Goal: Task Accomplishment & Management: Use online tool/utility

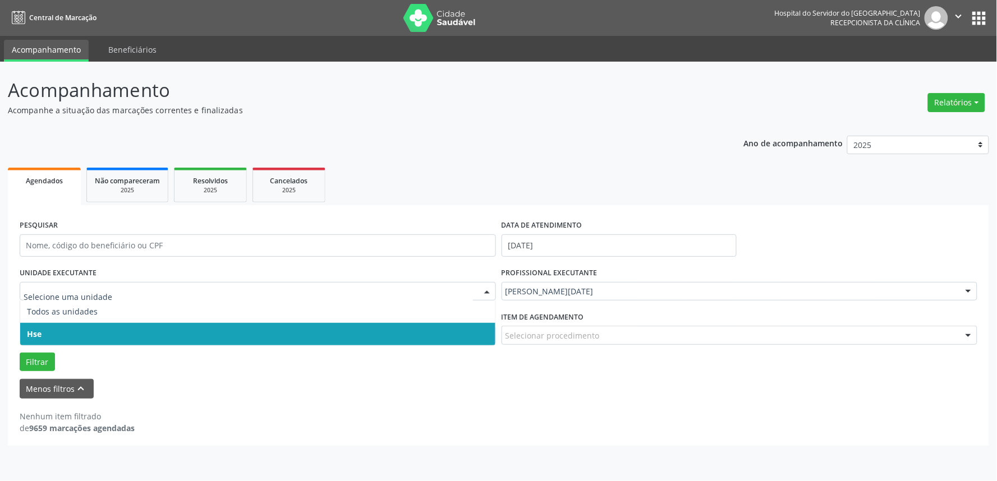
click at [58, 331] on span "Hse" at bounding box center [257, 334] width 475 height 22
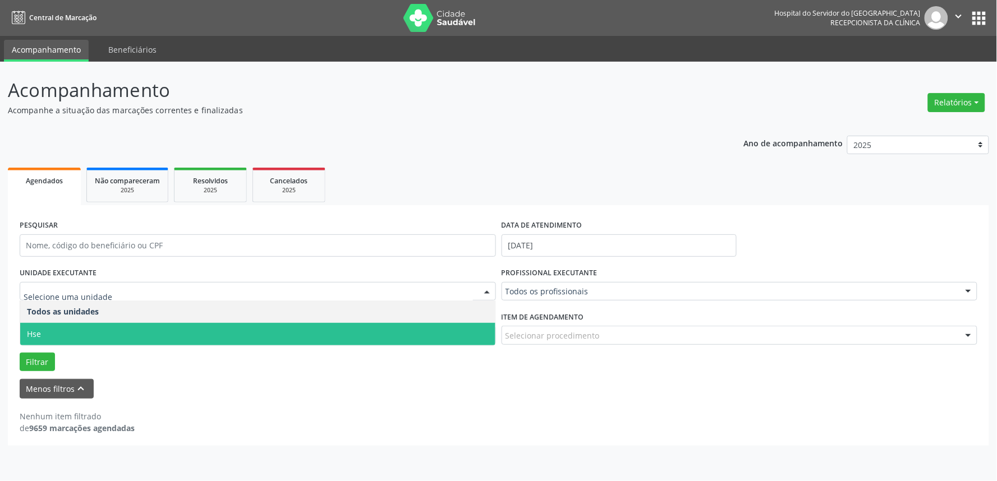
click at [60, 334] on span "Hse" at bounding box center [257, 334] width 475 height 22
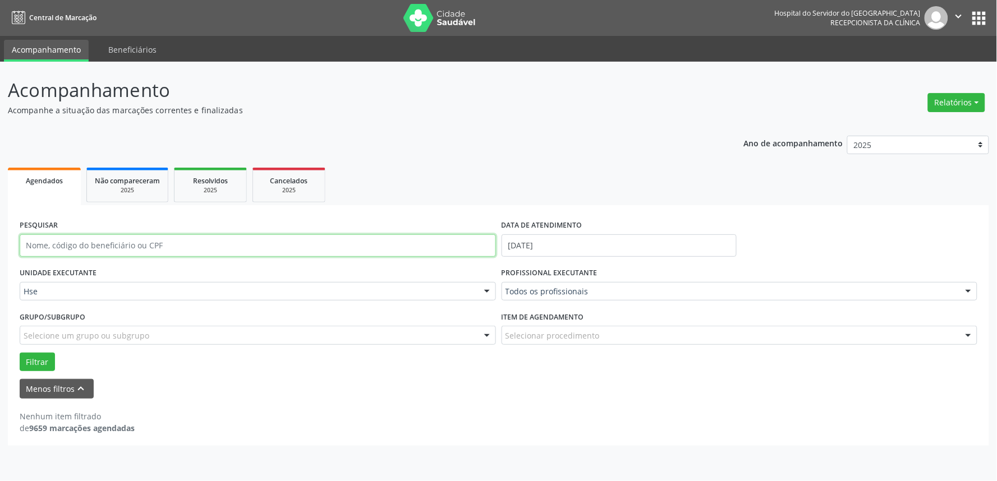
click at [116, 245] on input "text" at bounding box center [258, 245] width 476 height 22
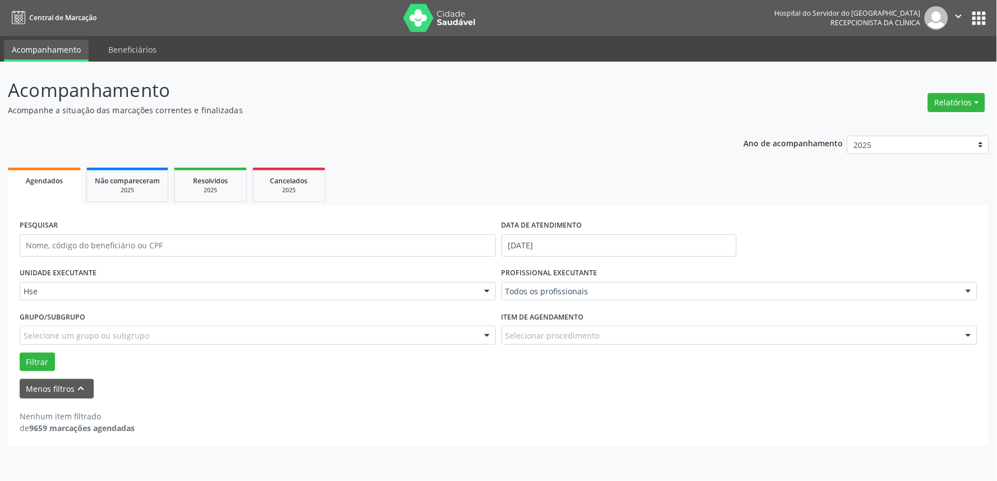
click at [571, 151] on div "Ano de acompanhamento 2025 2024 2023 2022 2021 Agendados Não compareceram 2025 …" at bounding box center [498, 287] width 981 height 318
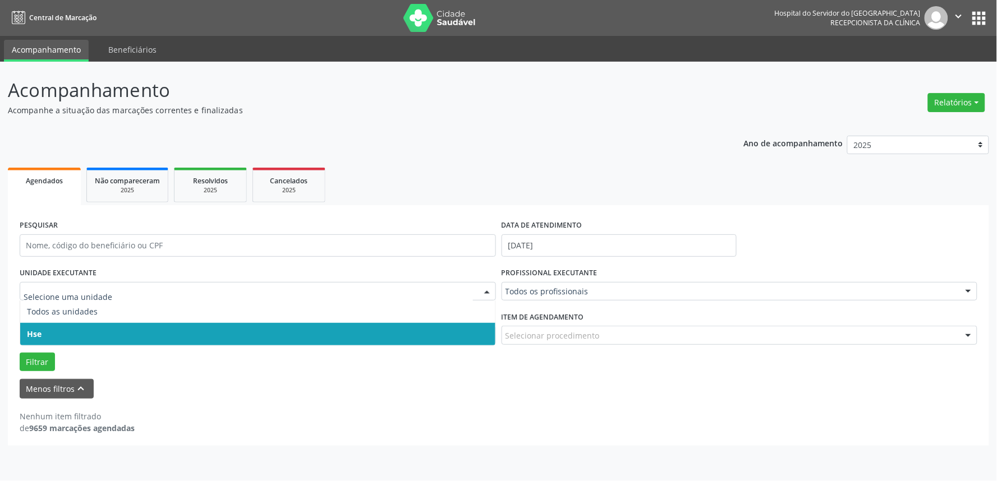
click at [59, 332] on span "Hse" at bounding box center [257, 334] width 475 height 22
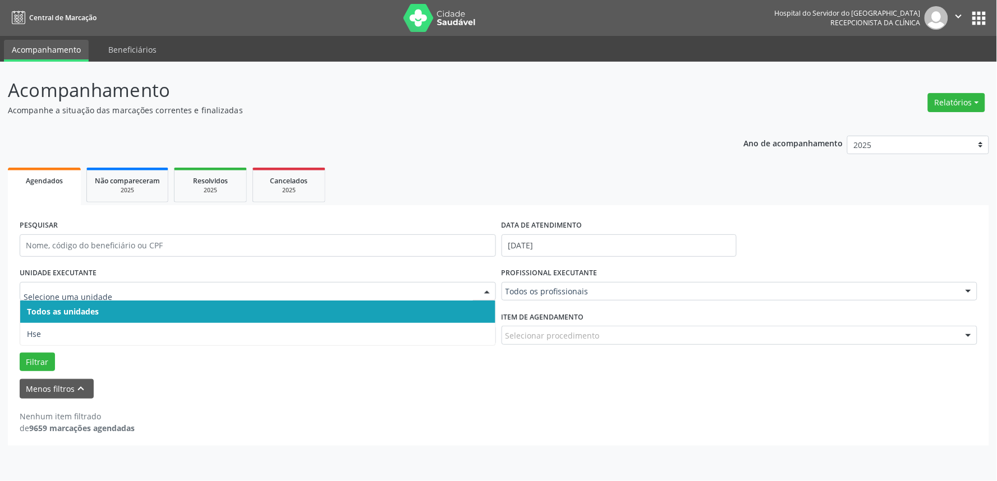
click at [66, 283] on div at bounding box center [258, 291] width 476 height 19
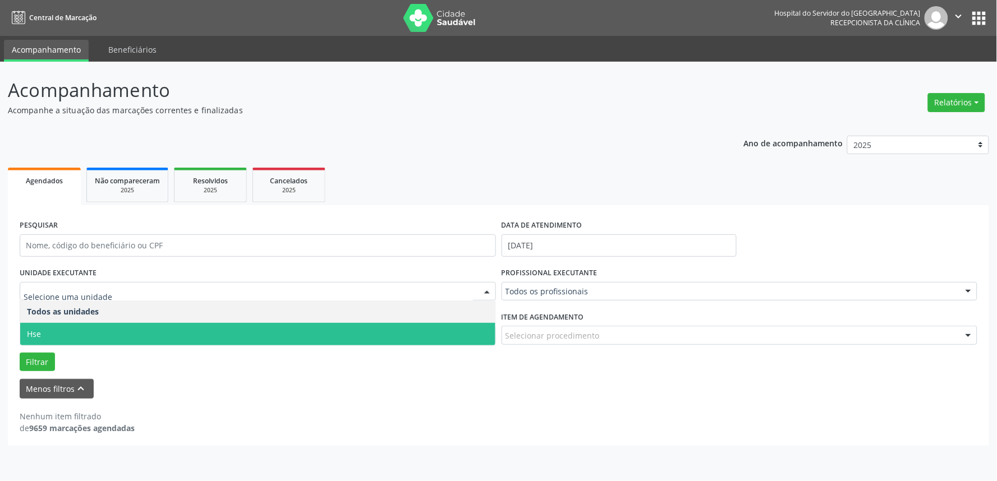
click at [59, 335] on span "Hse" at bounding box center [257, 334] width 475 height 22
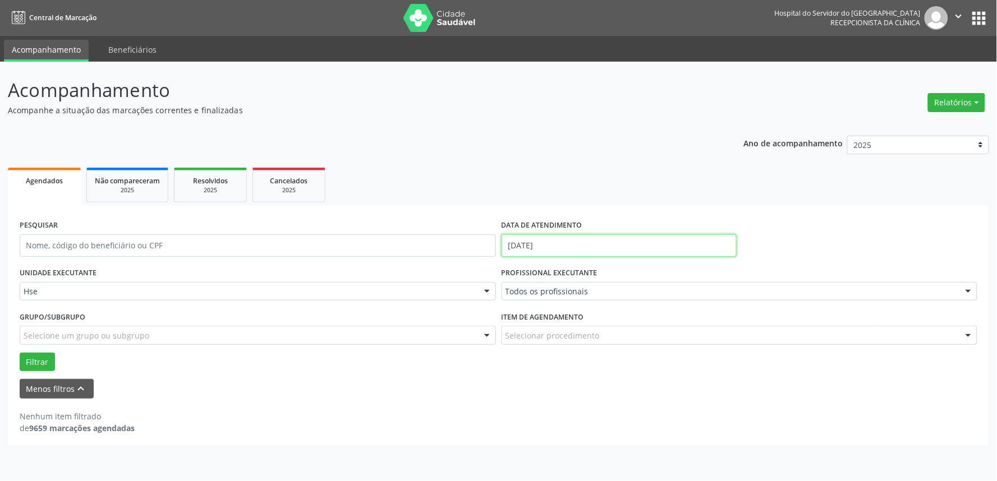
click at [592, 243] on input "[DATE]" at bounding box center [618, 245] width 235 height 22
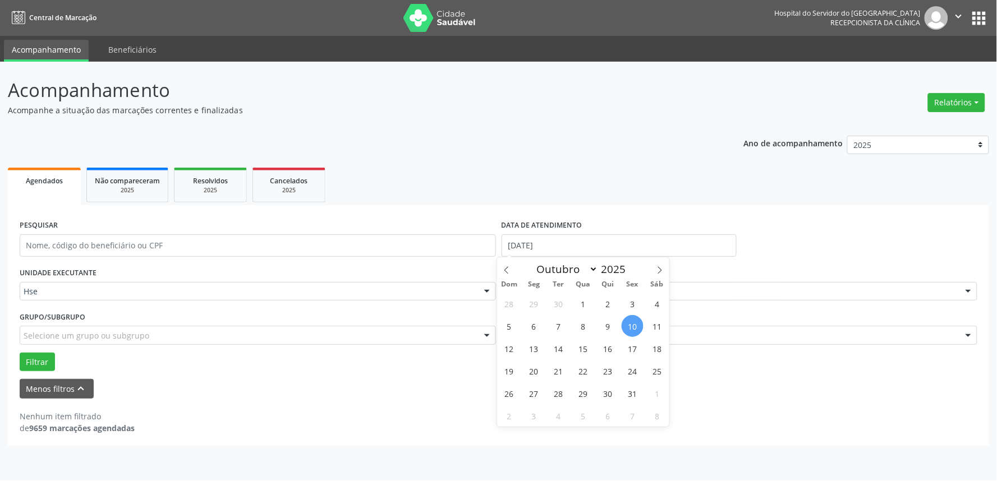
click at [633, 330] on span "10" at bounding box center [633, 326] width 22 height 22
type input "[DATE]"
click at [633, 330] on span "10" at bounding box center [633, 326] width 22 height 22
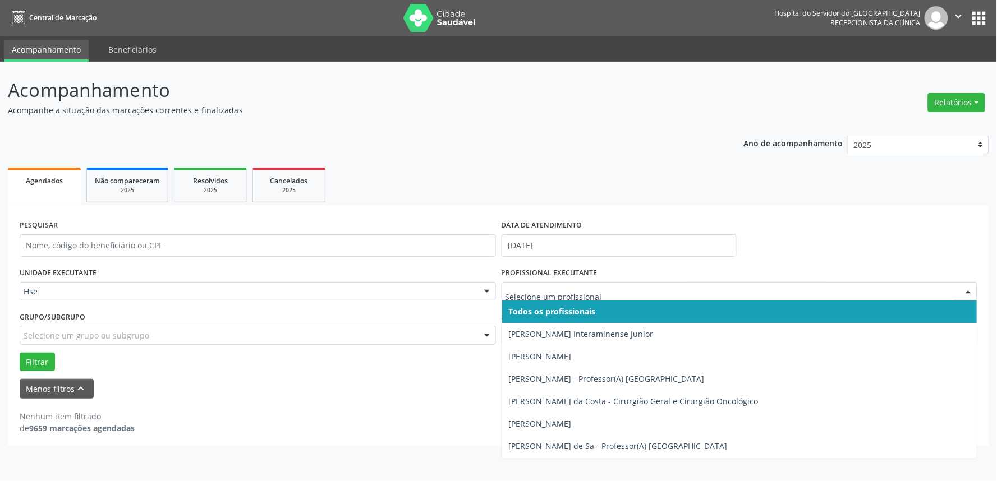
click at [531, 293] on input "text" at bounding box center [729, 297] width 449 height 22
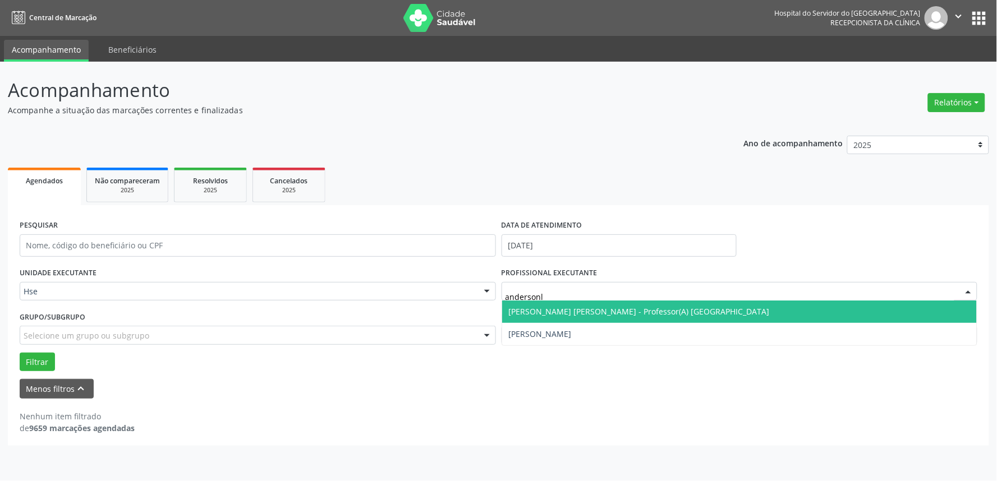
type input "[PERSON_NAME]"
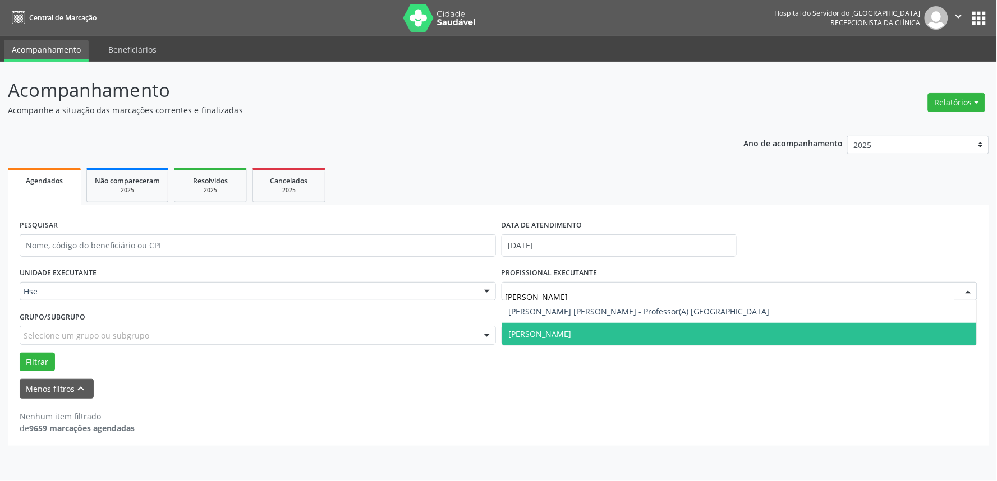
click at [563, 329] on span "[PERSON_NAME]" at bounding box center [540, 334] width 63 height 11
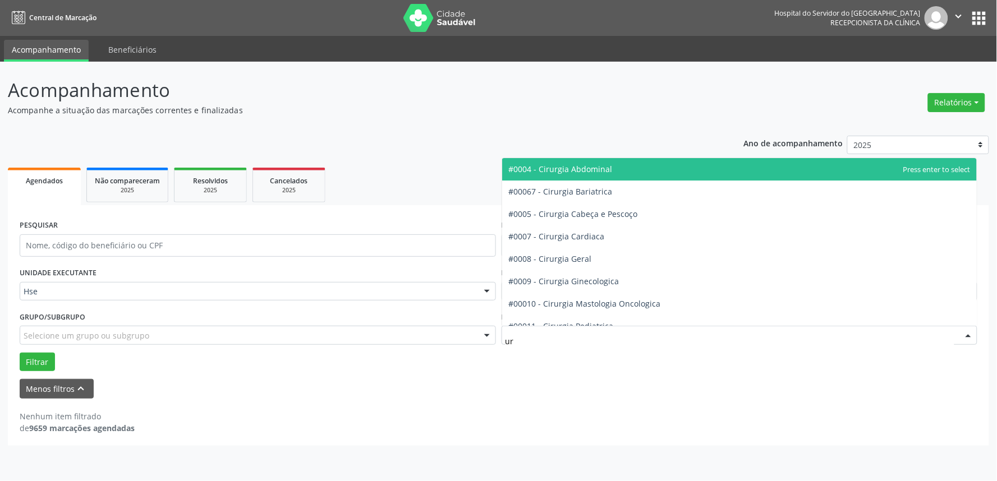
type input "uro"
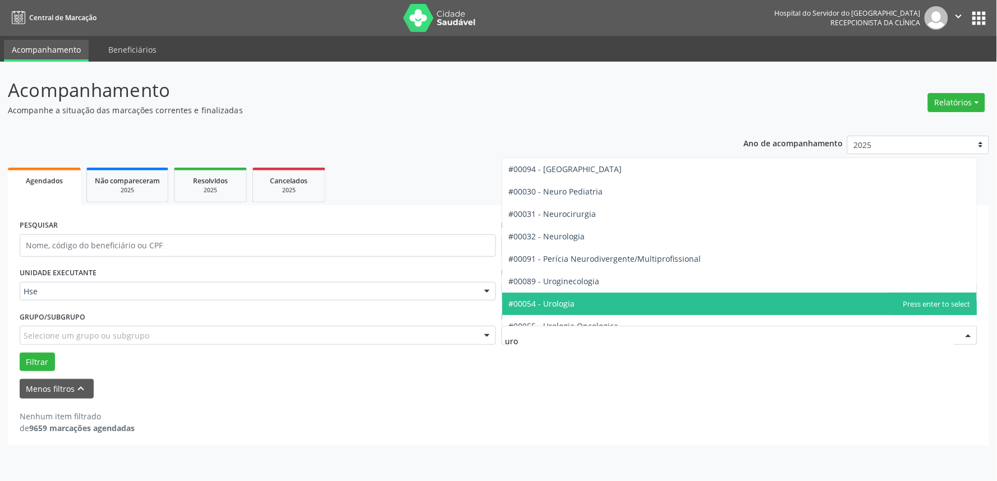
click at [565, 304] on span "#00054 - Urologia" at bounding box center [542, 303] width 66 height 11
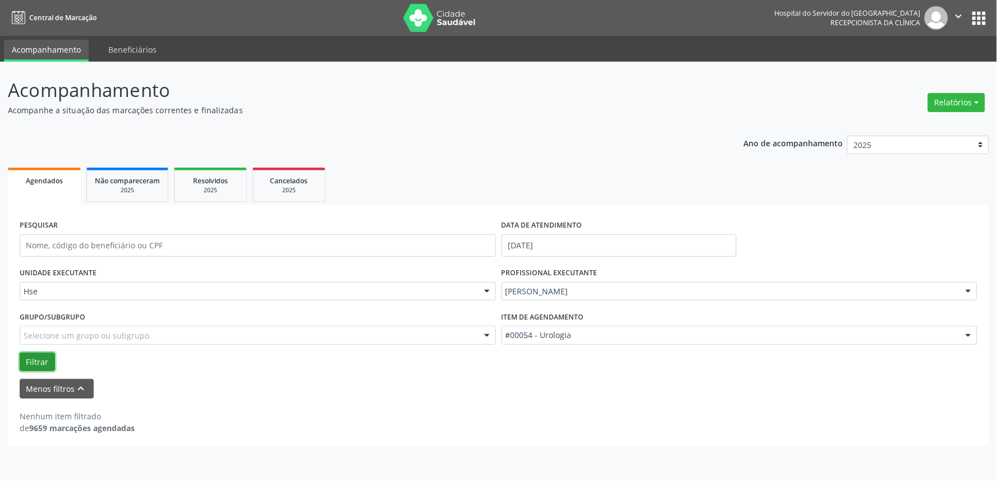
click at [45, 361] on button "Filtrar" at bounding box center [37, 362] width 35 height 19
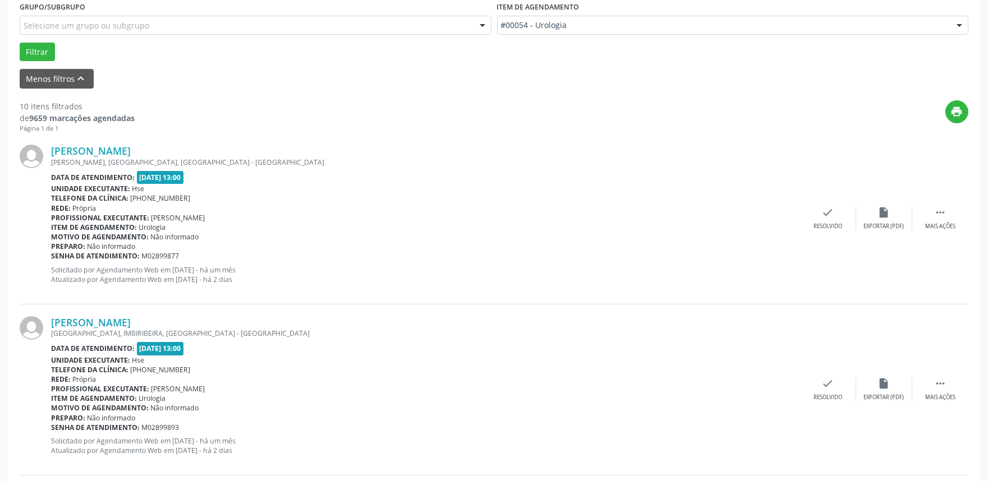
scroll to position [311, 0]
click at [946, 213] on icon "" at bounding box center [940, 211] width 12 height 12
click at [896, 214] on div "alarm_off Não compareceu" at bounding box center [884, 217] width 56 height 24
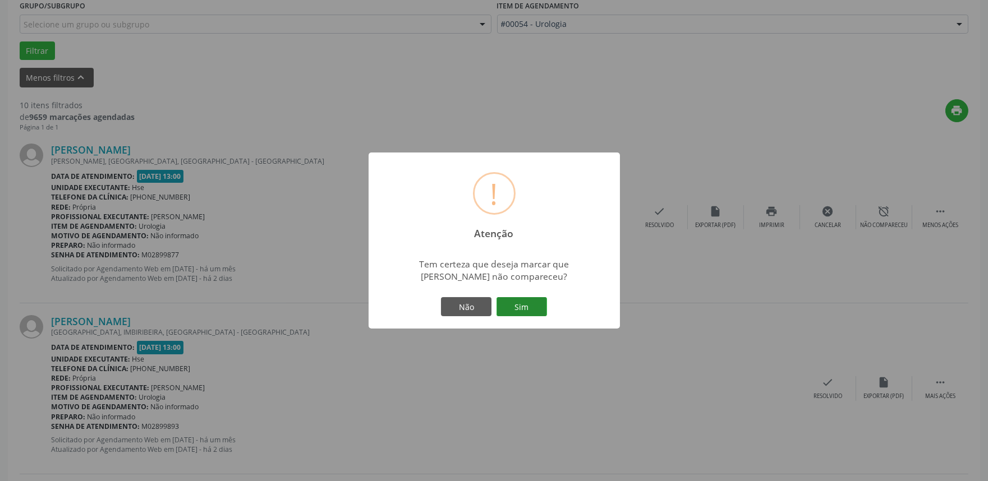
click at [530, 305] on button "Sim" at bounding box center [521, 306] width 50 height 19
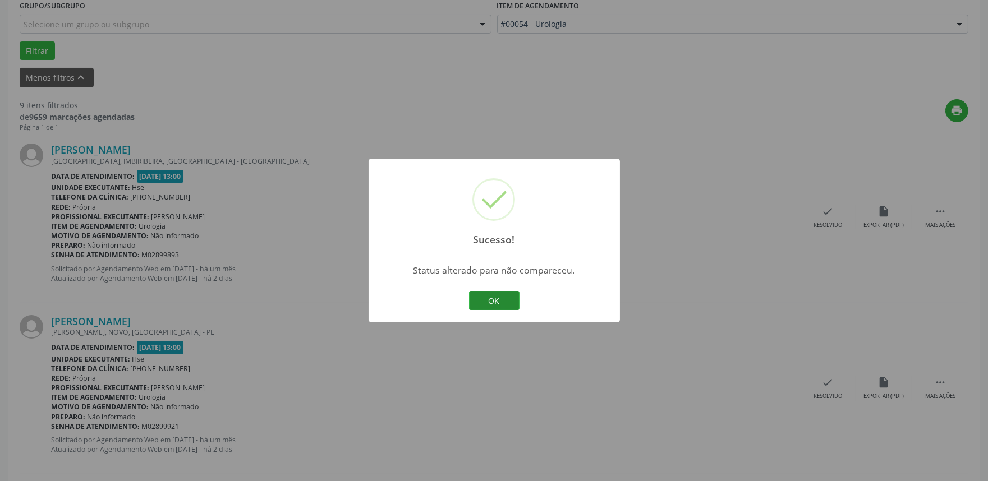
click at [486, 295] on button "OK" at bounding box center [494, 300] width 50 height 19
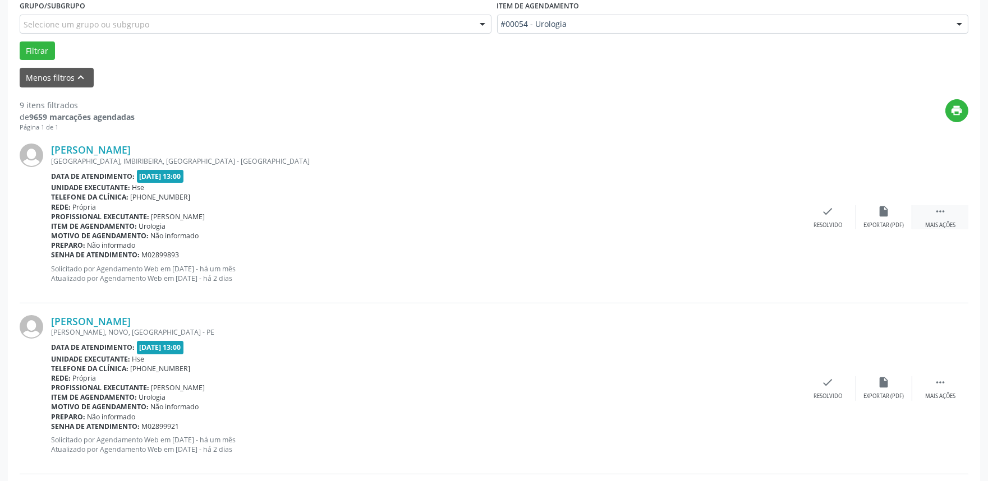
click at [948, 214] on div " Mais ações" at bounding box center [940, 217] width 56 height 24
click at [892, 222] on div "Não compareceu" at bounding box center [884, 226] width 48 height 8
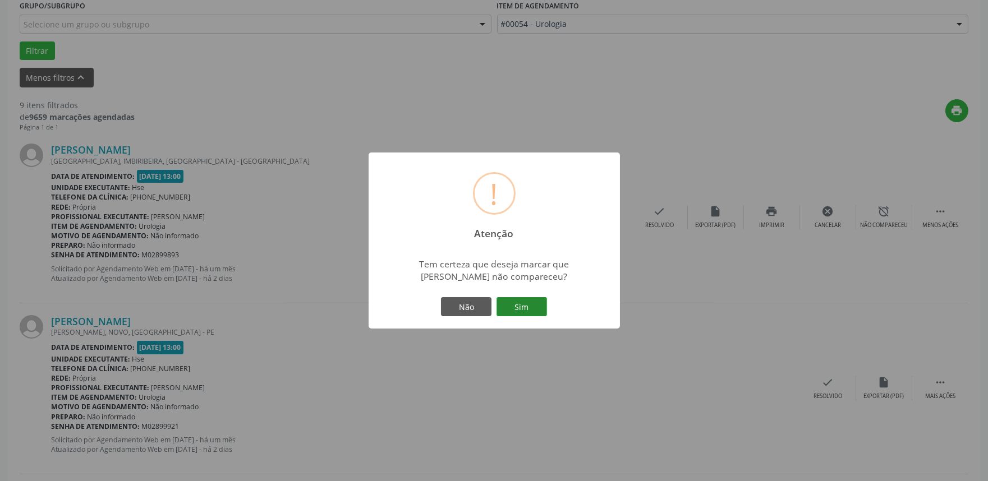
click at [513, 307] on button "Sim" at bounding box center [521, 306] width 50 height 19
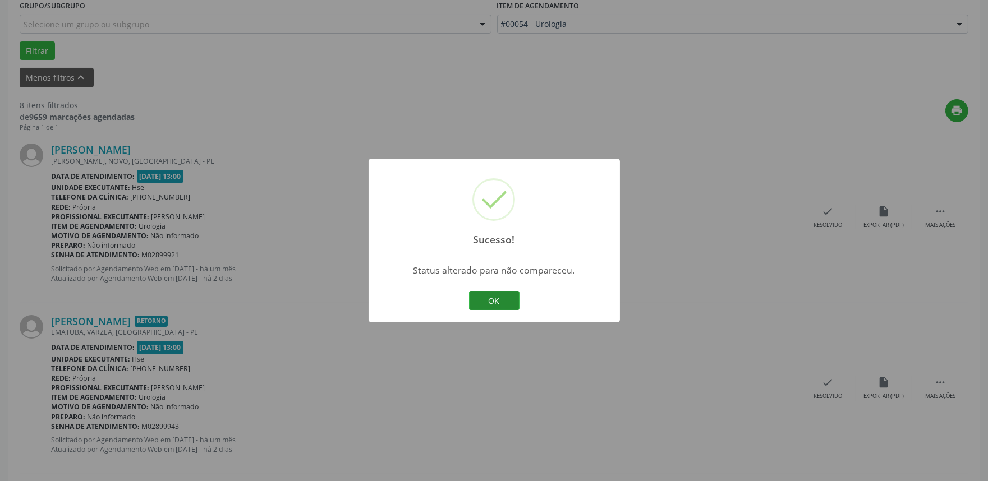
click at [497, 295] on button "OK" at bounding box center [494, 300] width 50 height 19
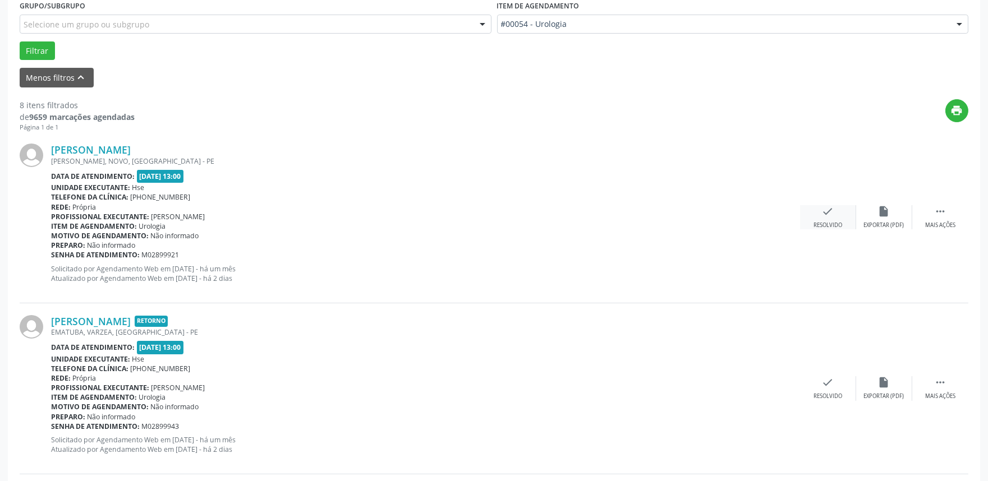
click at [834, 213] on div "check Resolvido" at bounding box center [828, 217] width 56 height 24
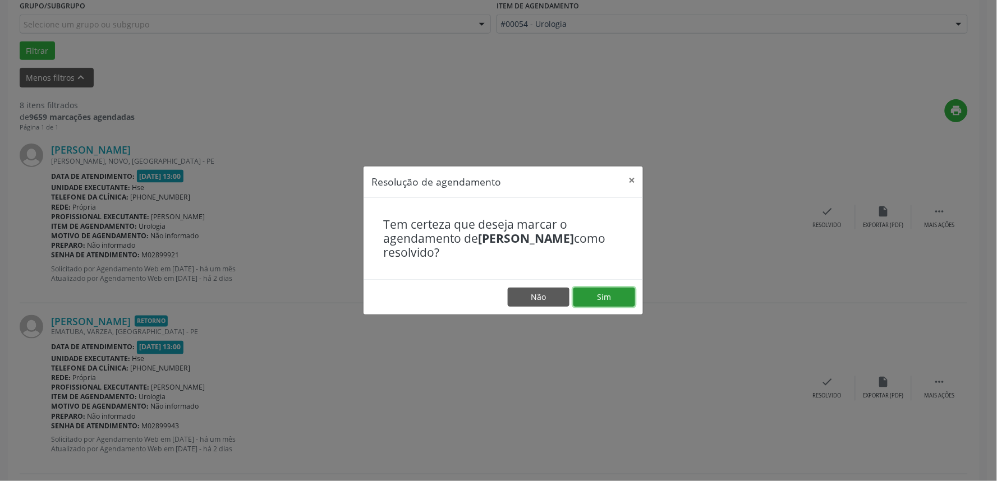
click at [616, 295] on button "Sim" at bounding box center [604, 297] width 62 height 19
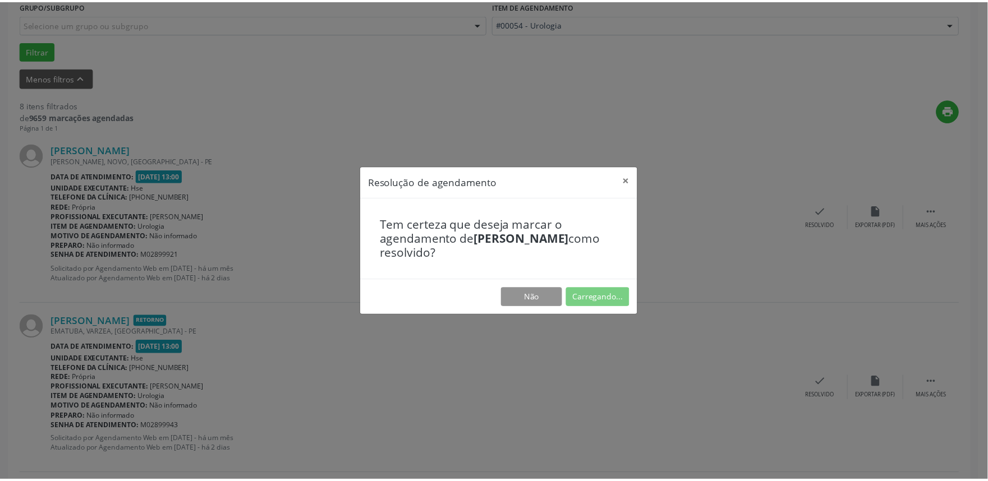
scroll to position [0, 0]
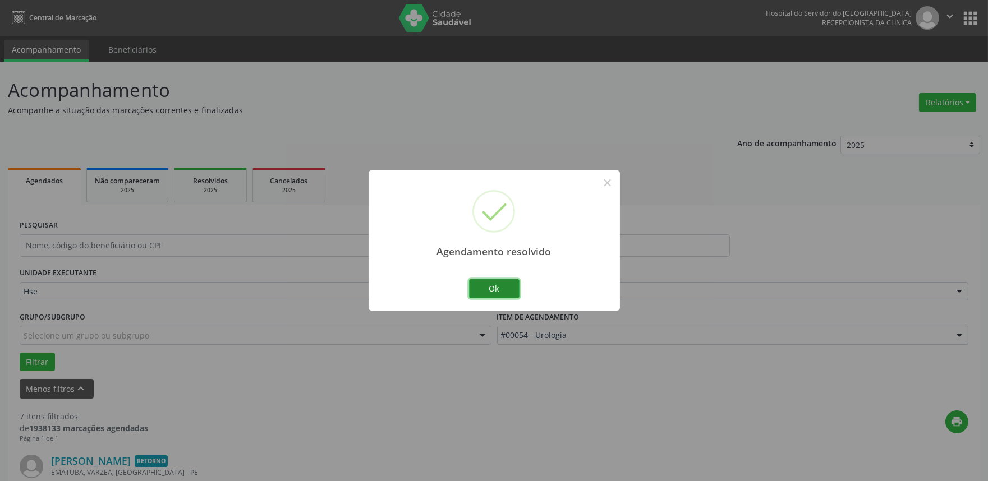
click at [512, 289] on button "Ok" at bounding box center [494, 288] width 50 height 19
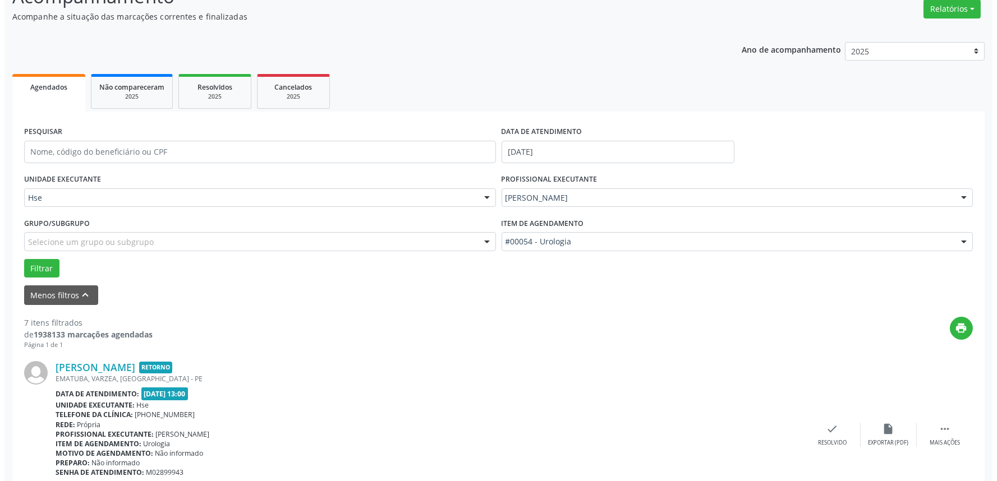
scroll to position [187, 0]
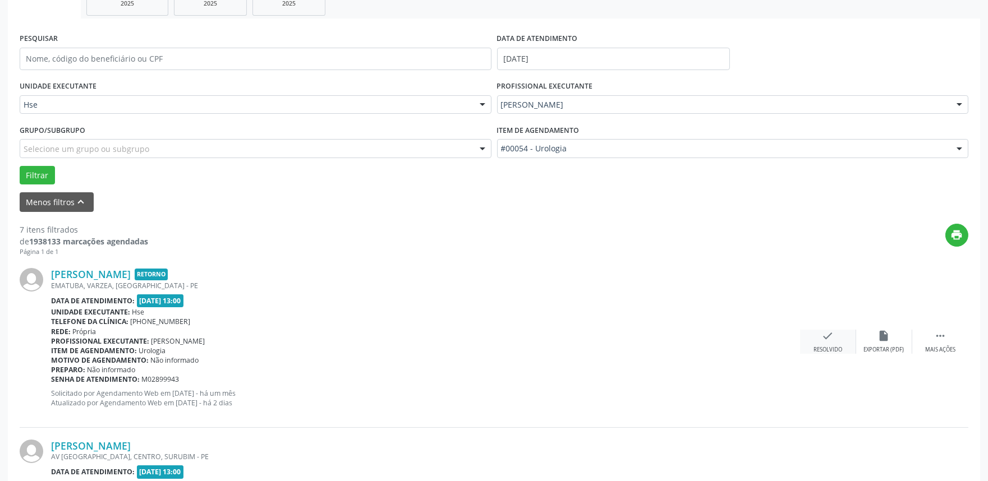
click at [821, 338] on div "check Resolvido" at bounding box center [828, 342] width 56 height 24
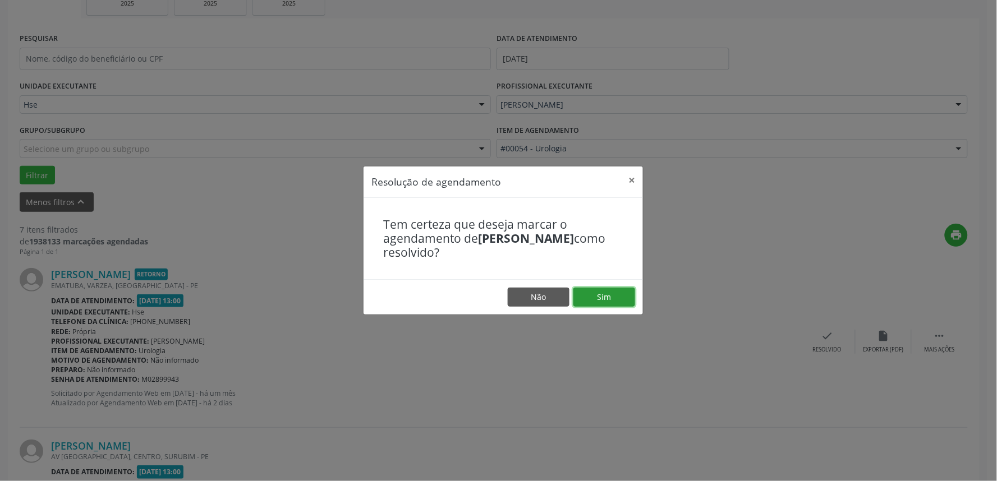
click at [596, 297] on button "Sim" at bounding box center [604, 297] width 62 height 19
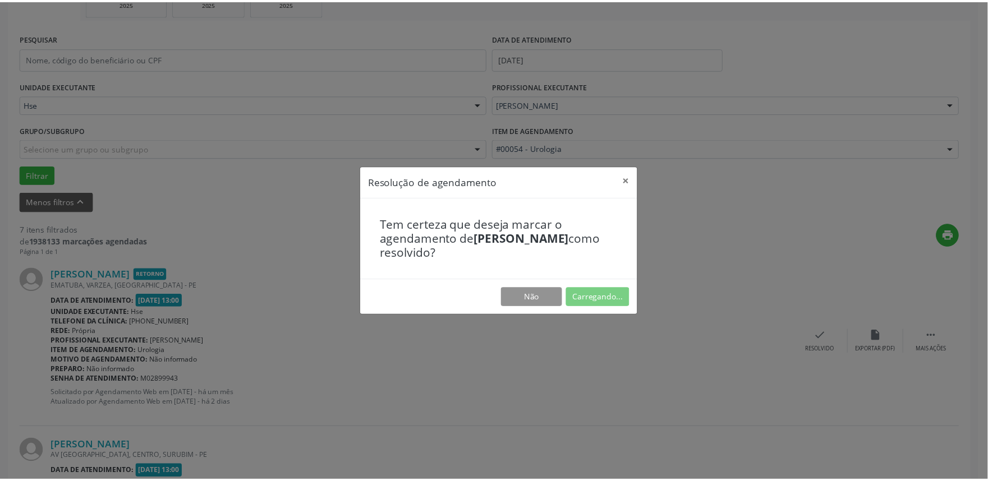
scroll to position [0, 0]
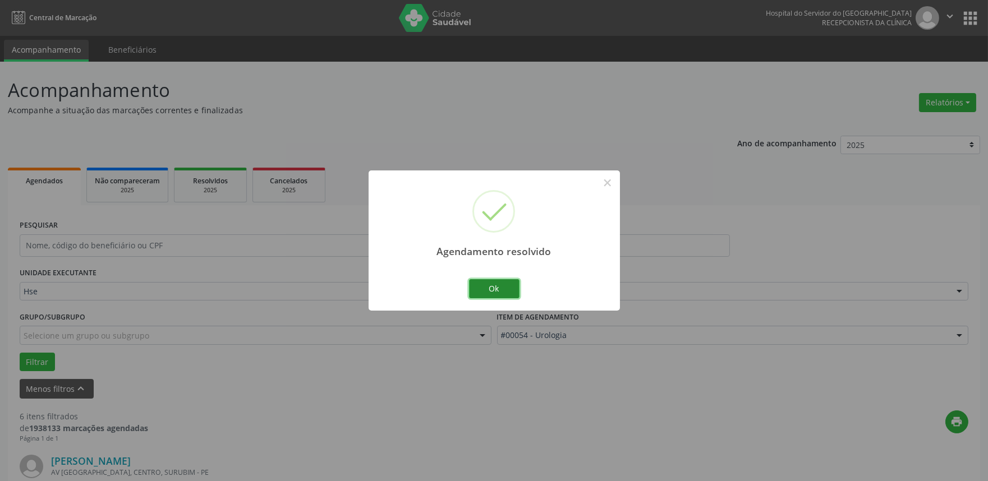
click at [511, 294] on button "Ok" at bounding box center [494, 288] width 50 height 19
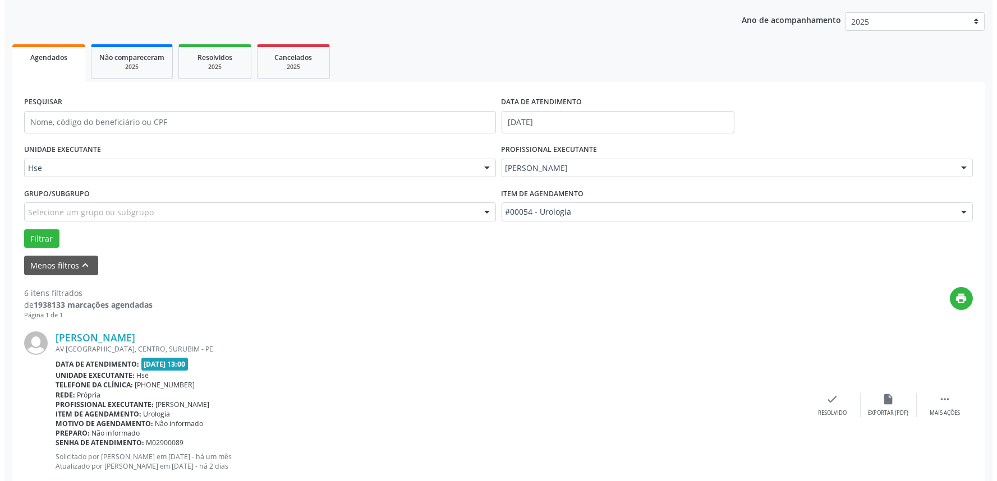
scroll to position [125, 0]
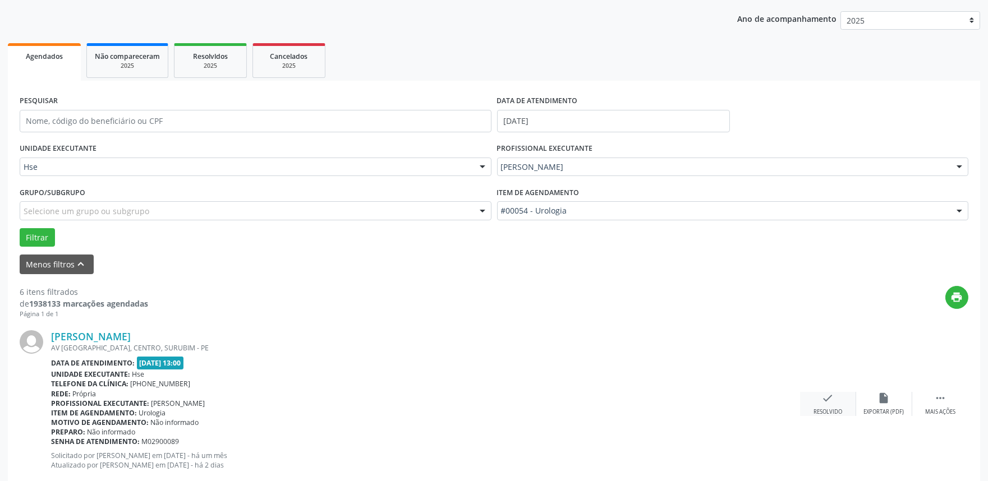
click at [832, 404] on div "check Resolvido" at bounding box center [828, 404] width 56 height 24
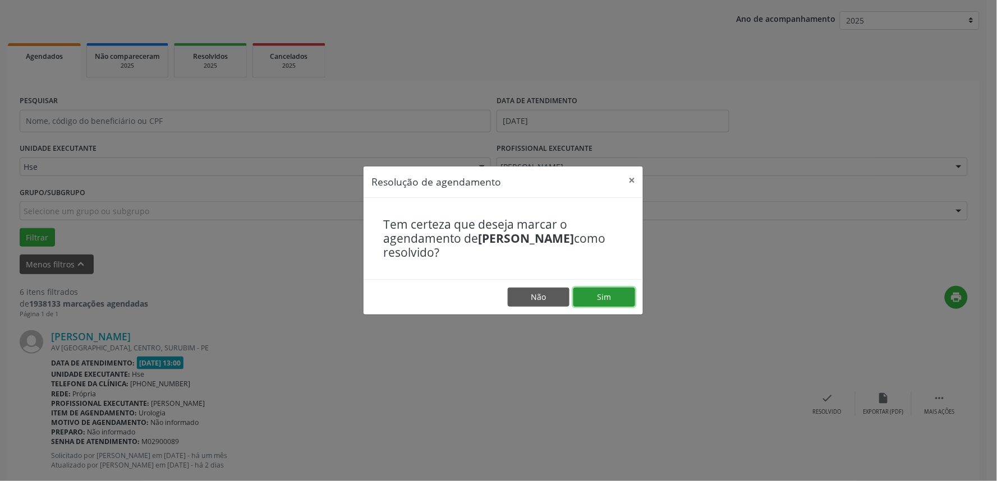
click at [590, 292] on button "Sim" at bounding box center [604, 297] width 62 height 19
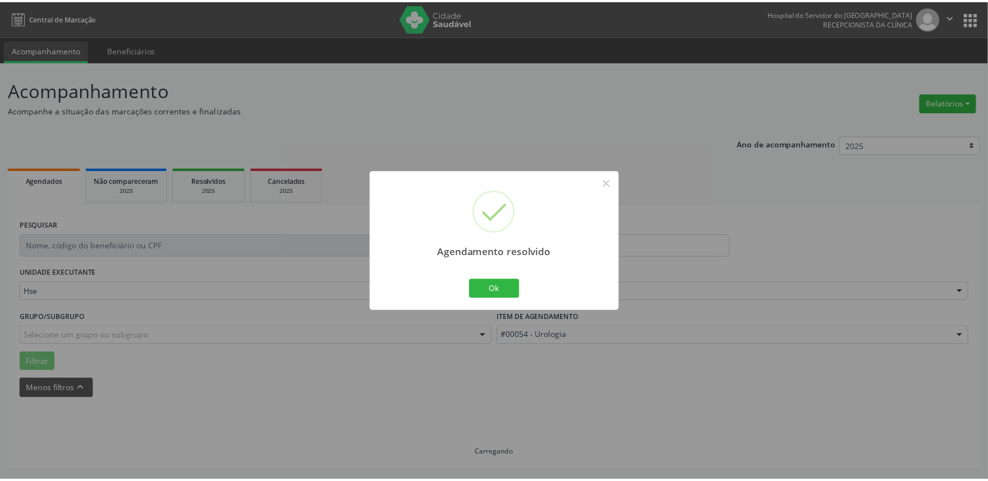
scroll to position [0, 0]
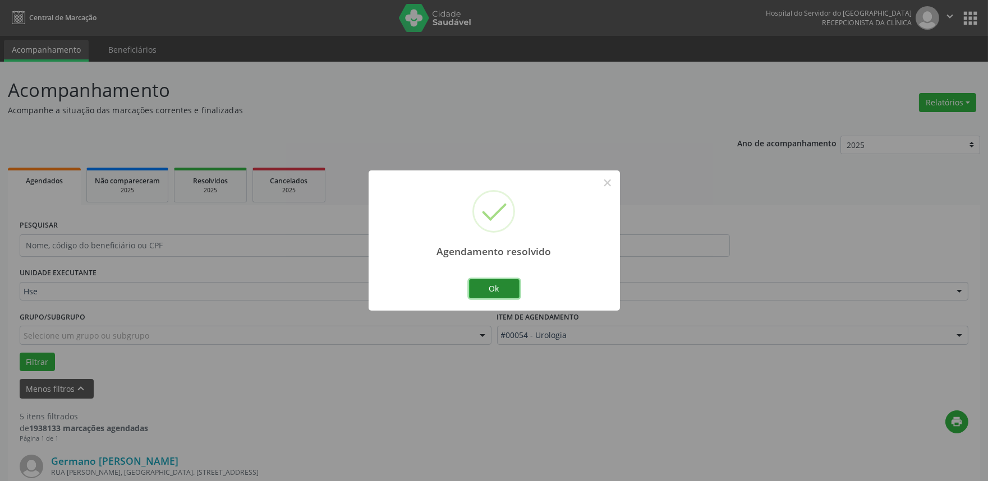
click at [503, 292] on button "Ok" at bounding box center [494, 288] width 50 height 19
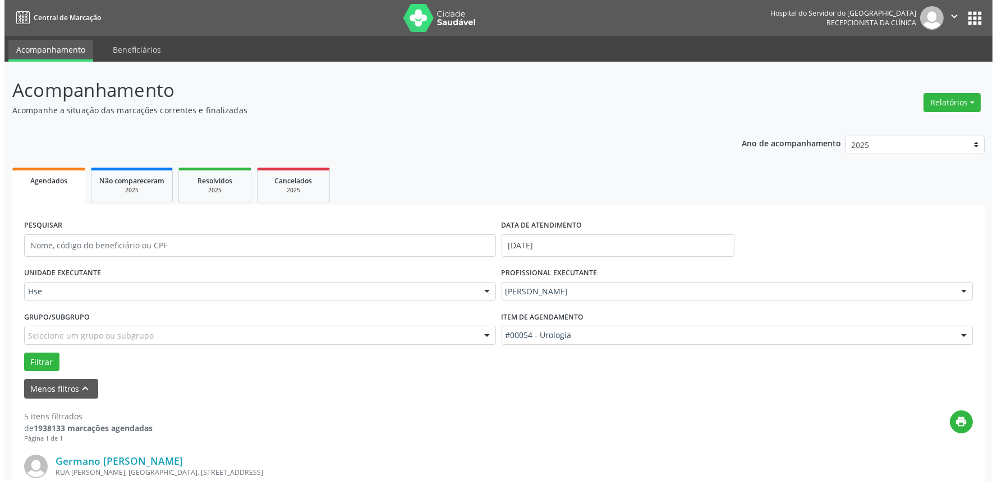
scroll to position [125, 0]
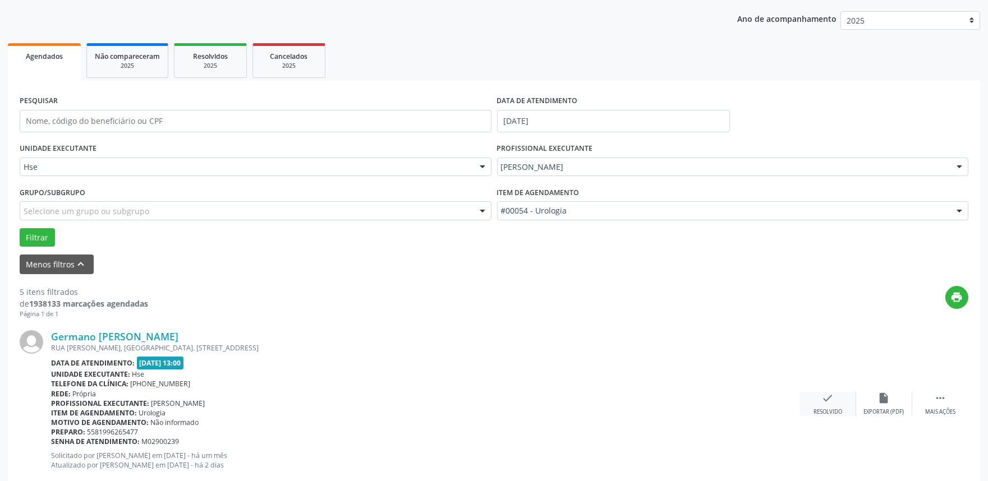
click at [818, 405] on div "check Resolvido" at bounding box center [828, 404] width 56 height 24
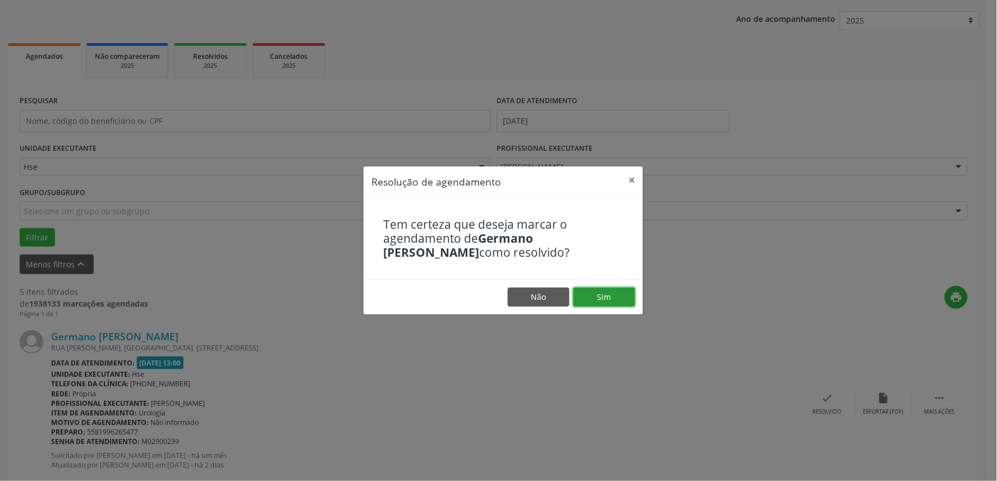
click at [619, 301] on button "Sim" at bounding box center [604, 297] width 62 height 19
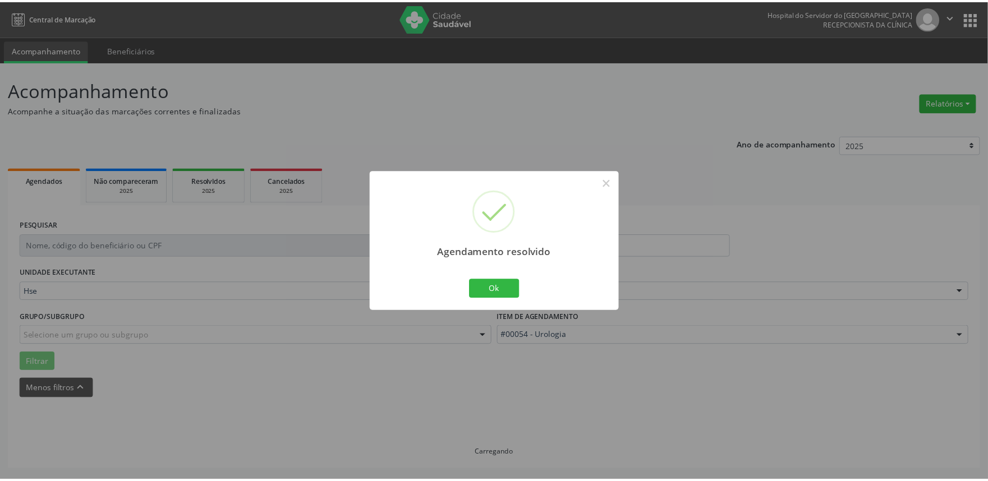
scroll to position [0, 0]
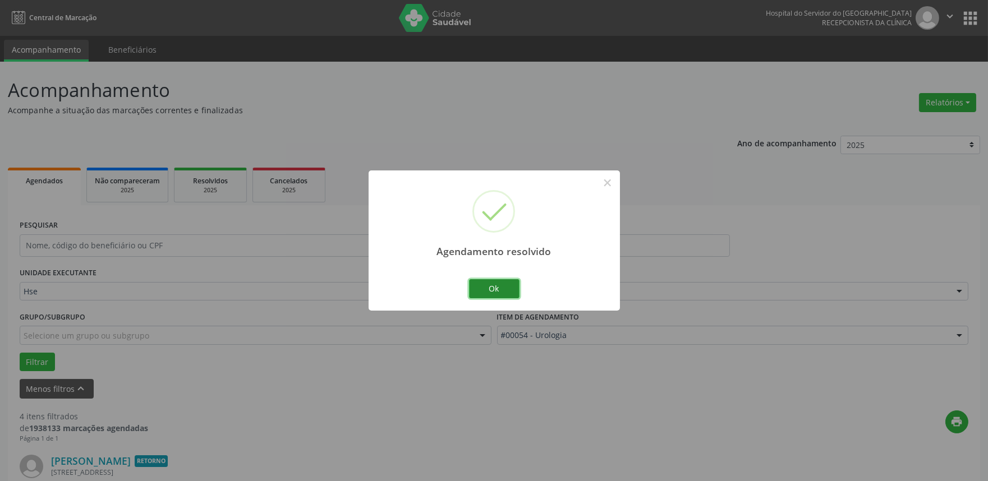
click at [500, 288] on button "Ok" at bounding box center [494, 288] width 50 height 19
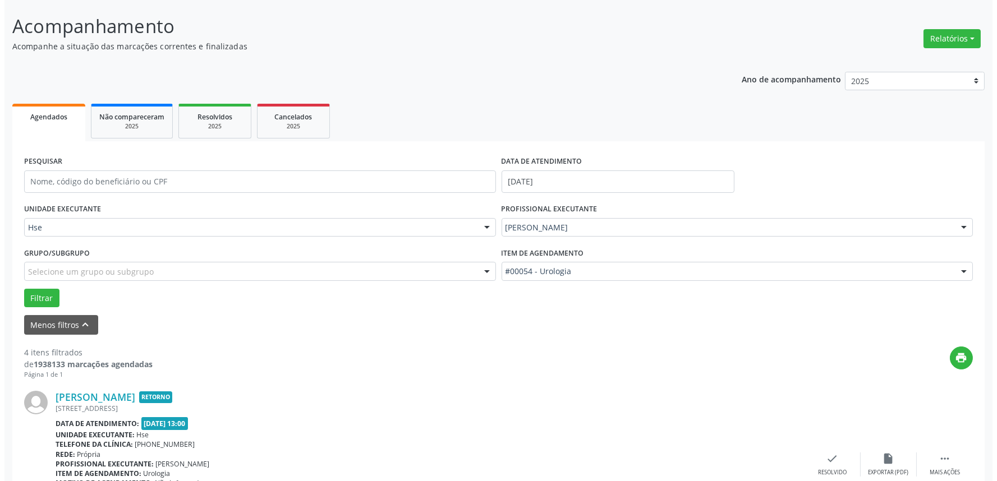
scroll to position [125, 0]
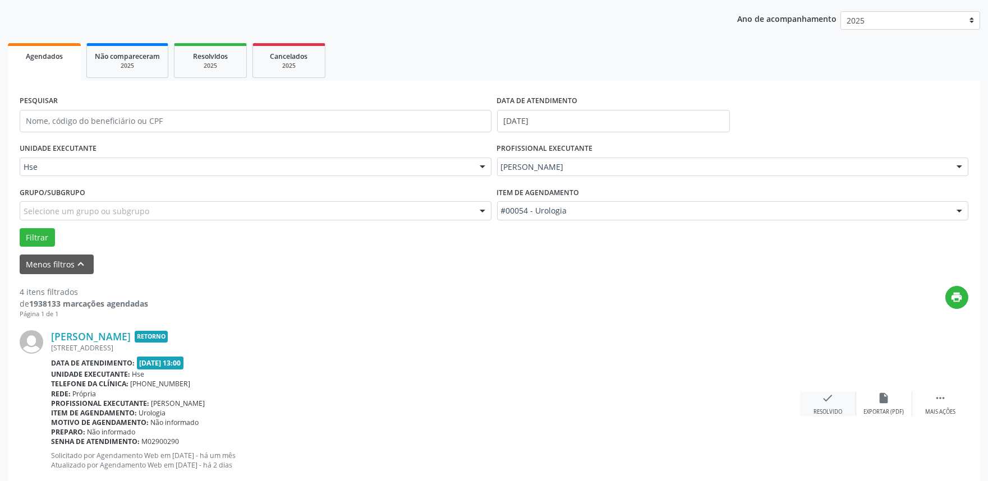
click at [832, 408] on div "Resolvido" at bounding box center [827, 412] width 29 height 8
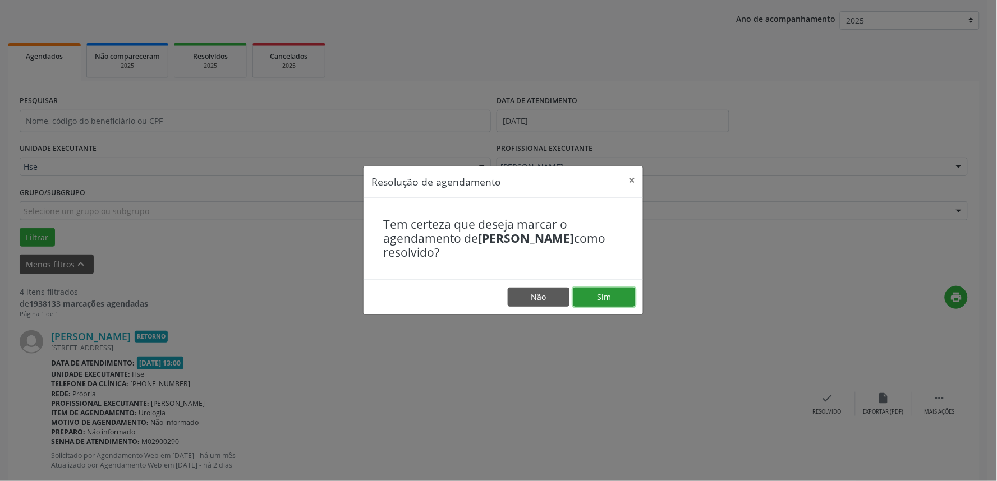
click at [596, 299] on button "Sim" at bounding box center [604, 297] width 62 height 19
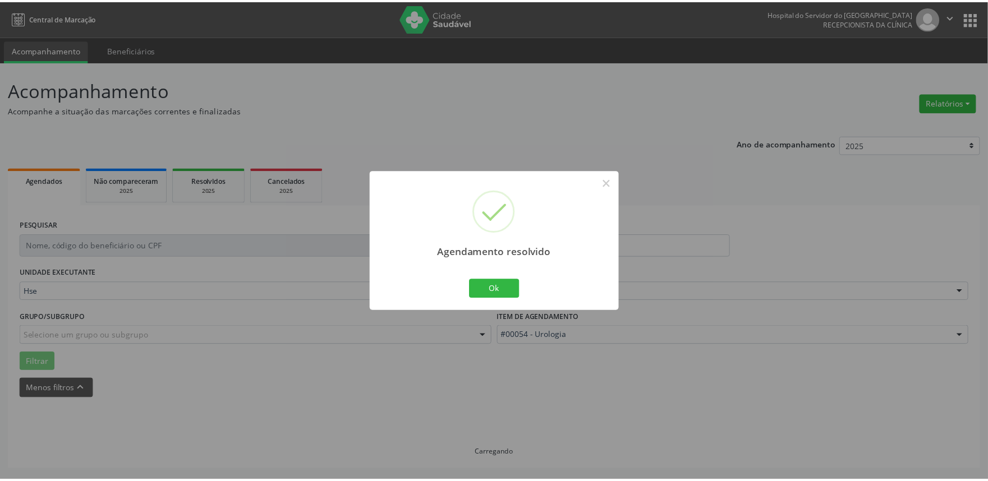
scroll to position [0, 0]
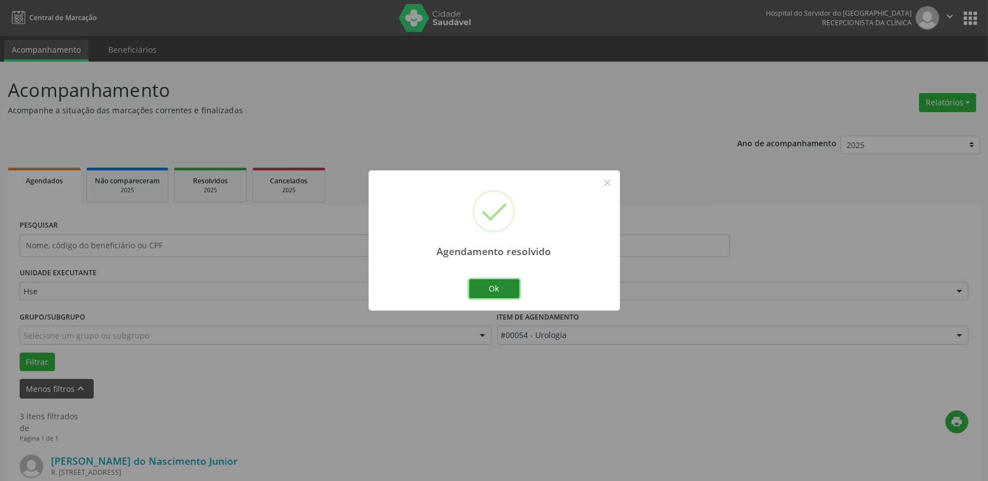
click at [486, 283] on button "Ok" at bounding box center [494, 288] width 50 height 19
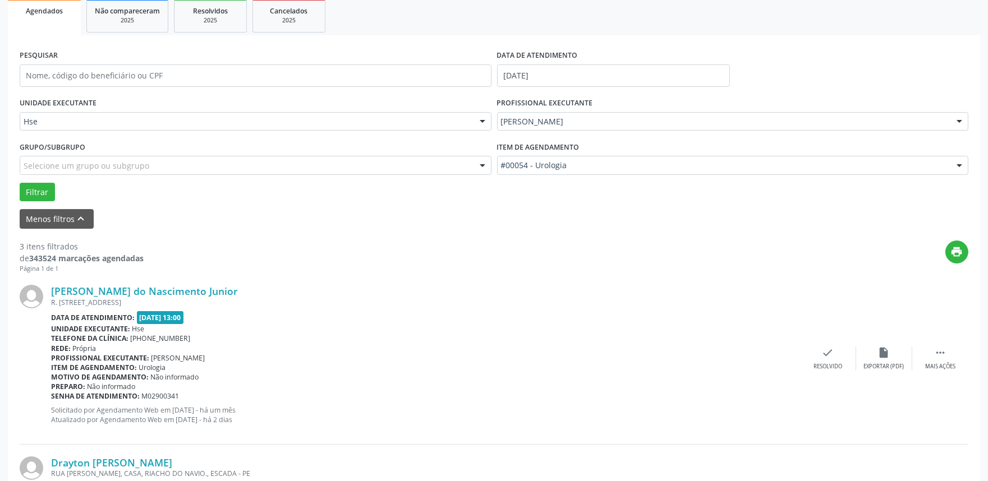
scroll to position [187, 0]
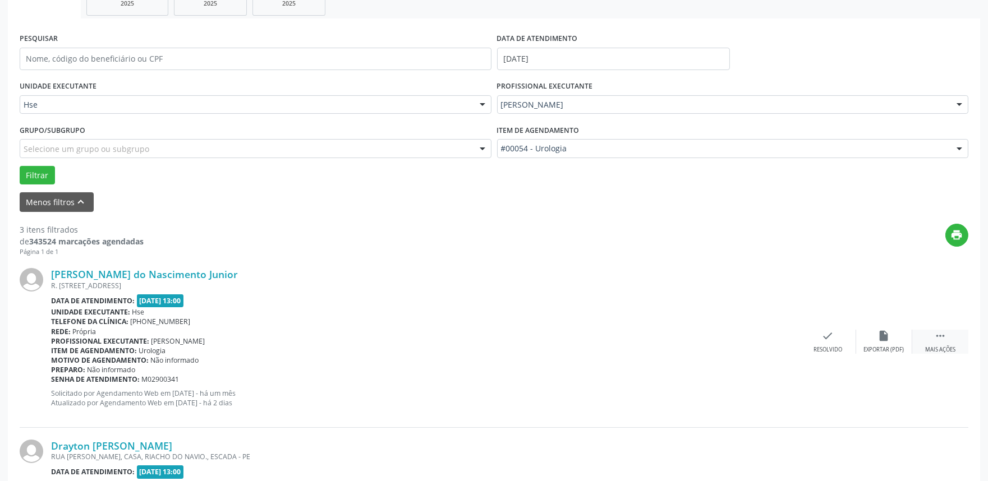
click at [942, 341] on icon "" at bounding box center [940, 336] width 12 height 12
click at [884, 341] on icon "alarm_off" at bounding box center [884, 336] width 12 height 12
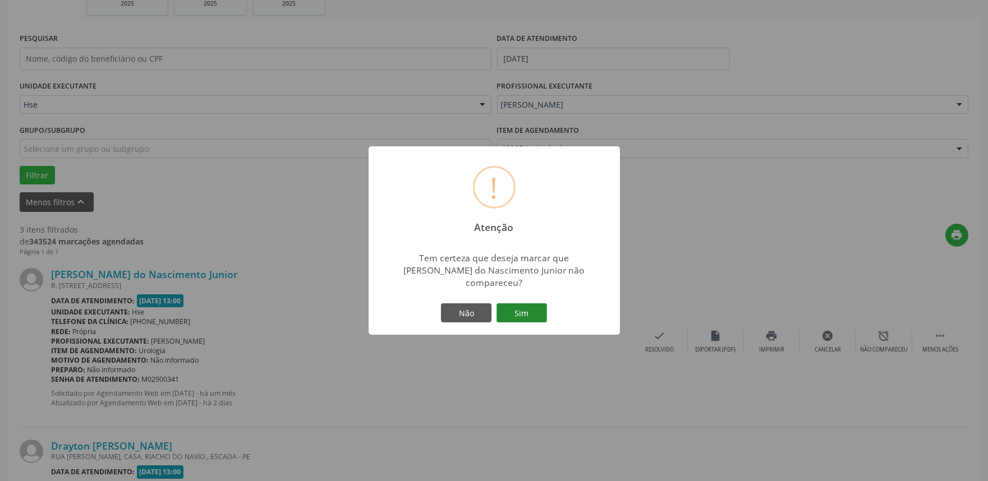
click at [514, 309] on button "Sim" at bounding box center [521, 312] width 50 height 19
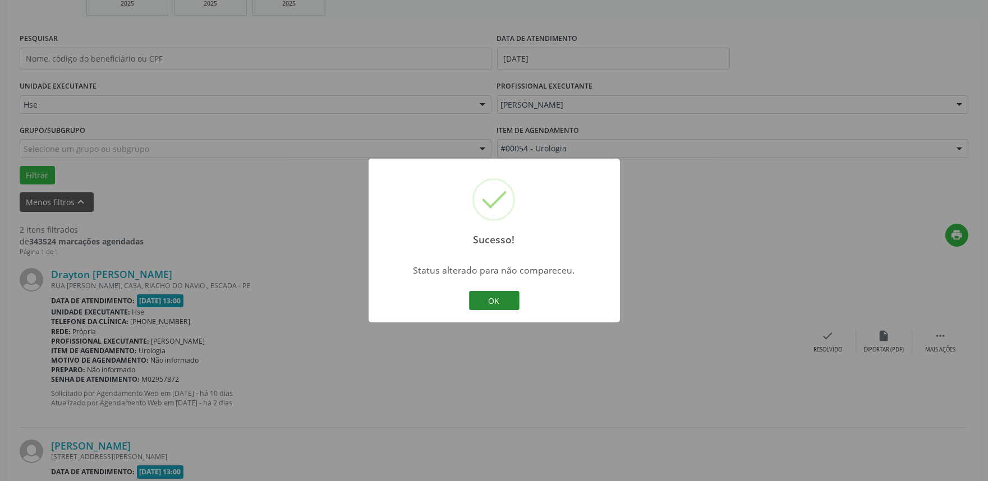
click at [495, 299] on button "OK" at bounding box center [494, 300] width 50 height 19
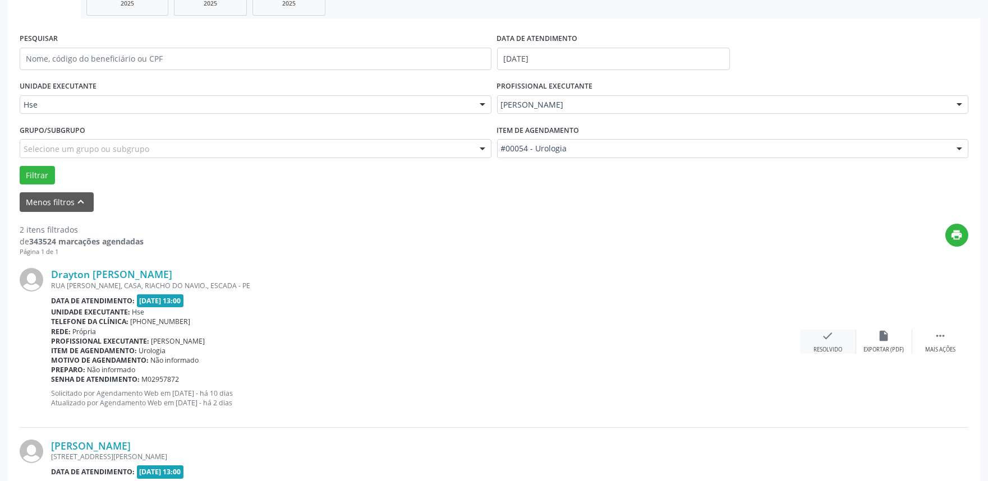
click at [831, 339] on icon "check" at bounding box center [828, 336] width 12 height 12
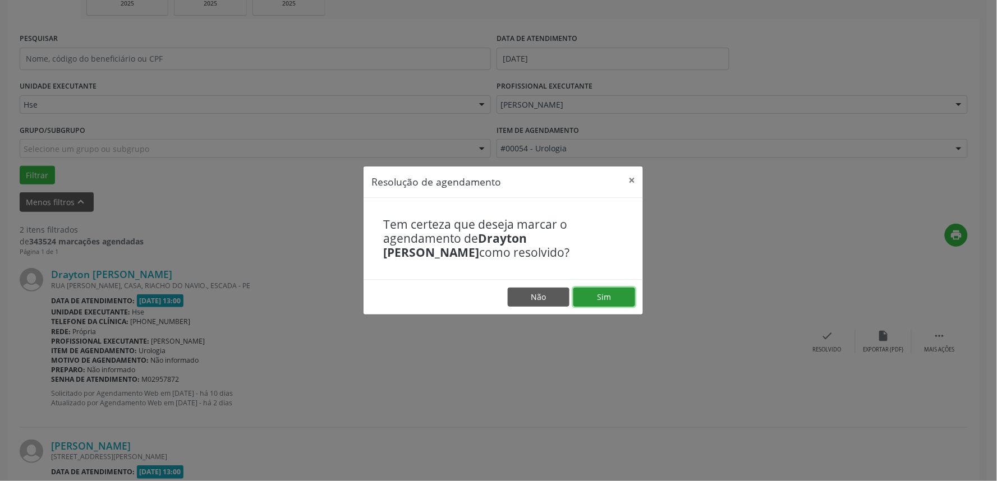
click at [609, 296] on button "Sim" at bounding box center [604, 297] width 62 height 19
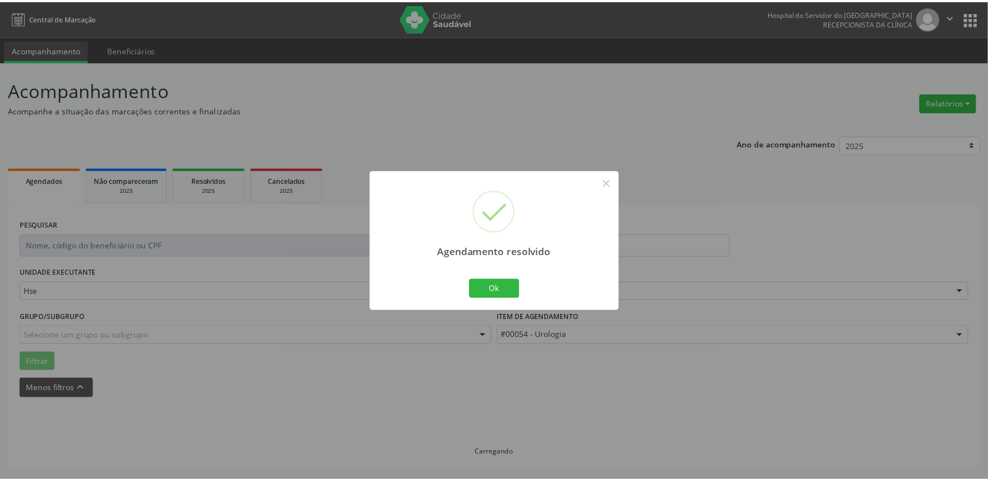
scroll to position [0, 0]
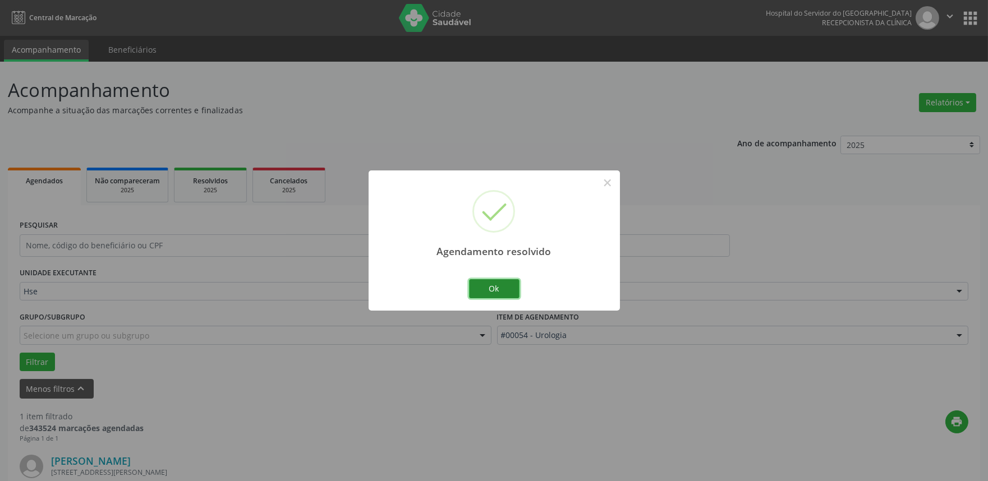
click at [491, 288] on button "Ok" at bounding box center [494, 288] width 50 height 19
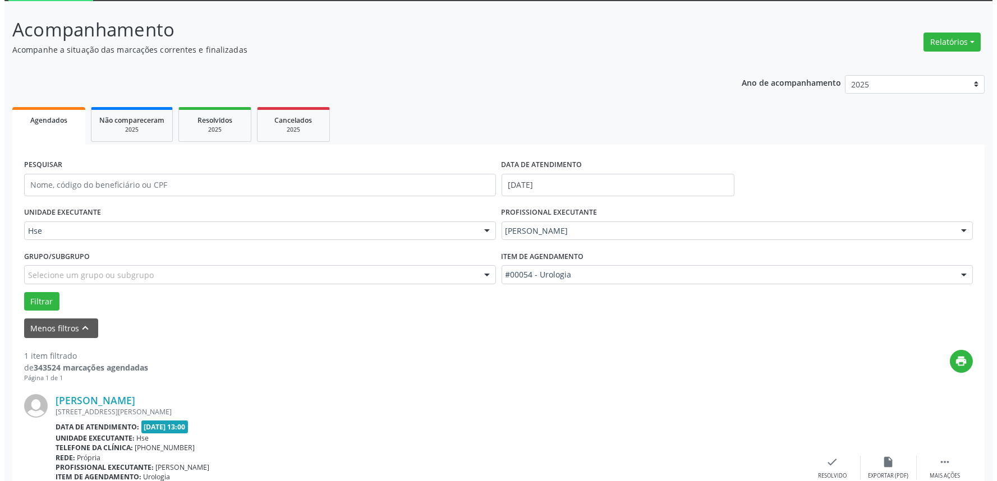
scroll to position [151, 0]
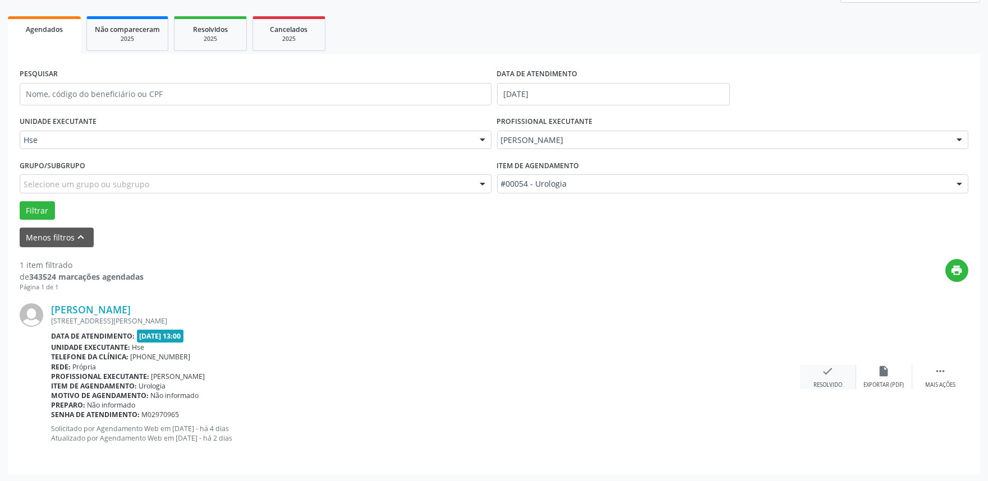
click at [836, 380] on div "check Resolvido" at bounding box center [828, 377] width 56 height 24
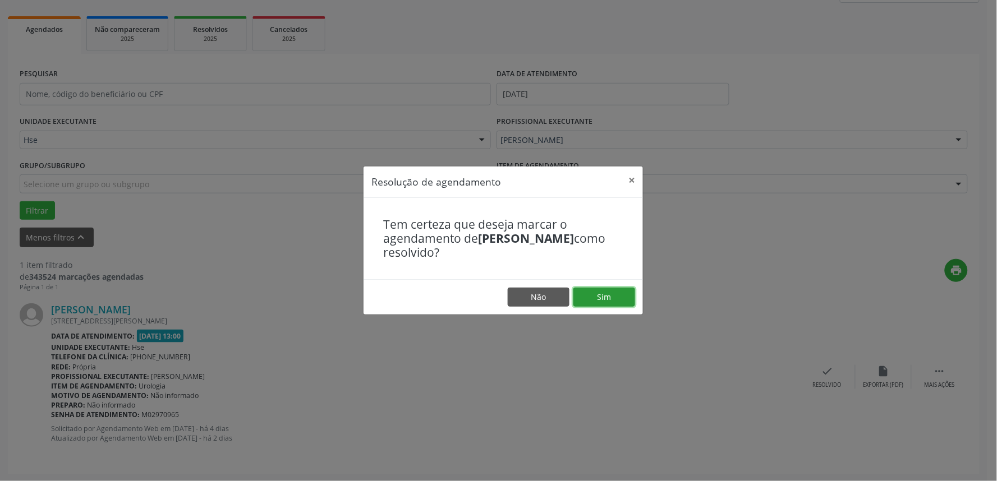
click at [599, 301] on button "Sim" at bounding box center [604, 297] width 62 height 19
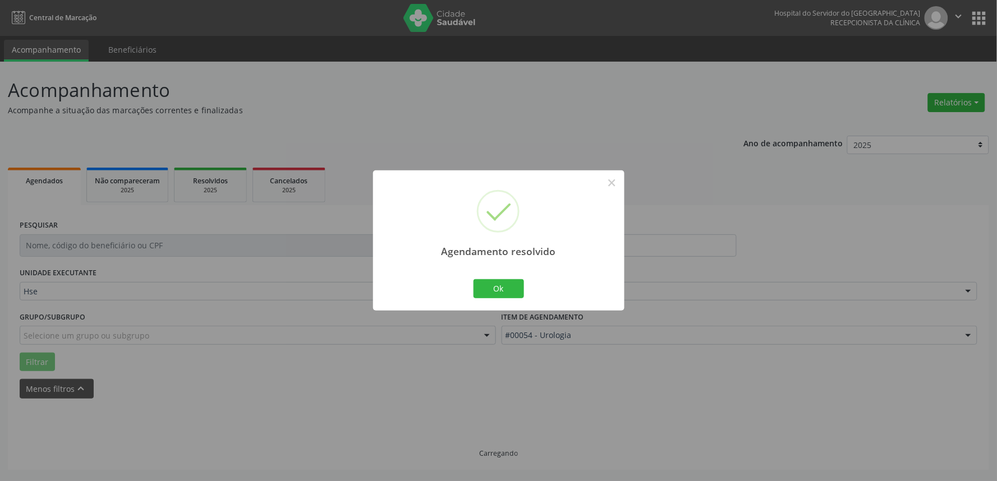
scroll to position [0, 0]
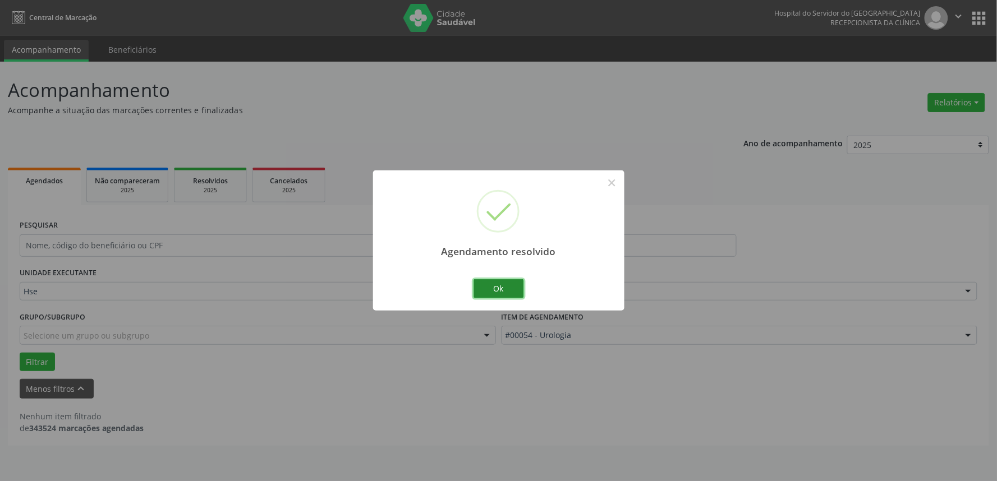
click at [503, 288] on button "Ok" at bounding box center [498, 288] width 50 height 19
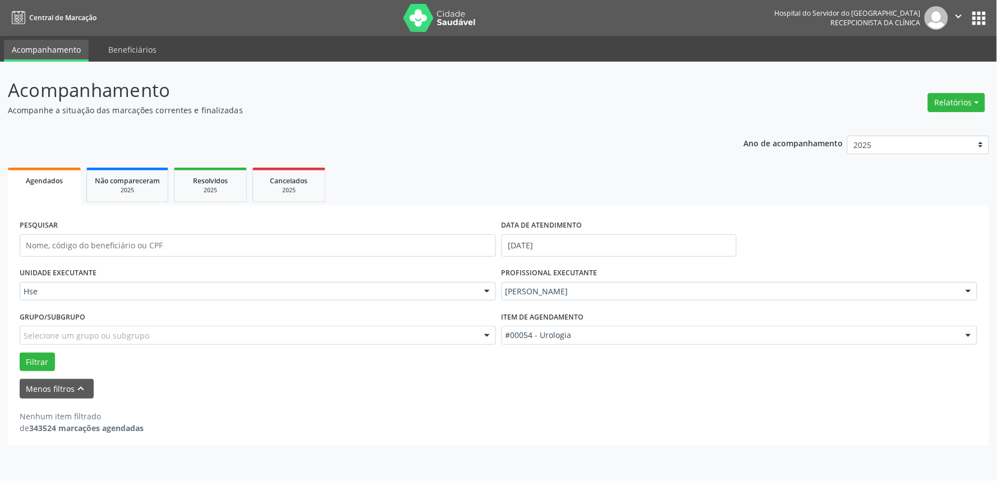
click at [996, 481] on html "Central de Marcação Hospital do Servidor do [GEOGRAPHIC_DATA] Recepcionista da …" at bounding box center [498, 240] width 997 height 481
